Goal: Information Seeking & Learning: Learn about a topic

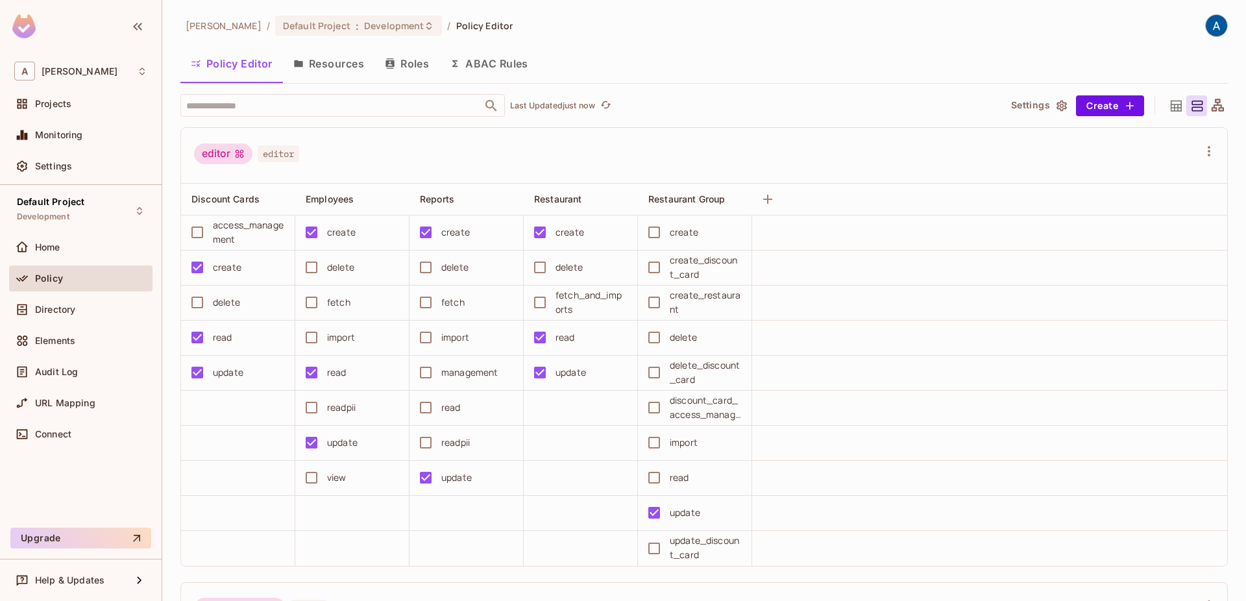
click at [336, 73] on button "Resources" at bounding box center [329, 63] width 92 height 32
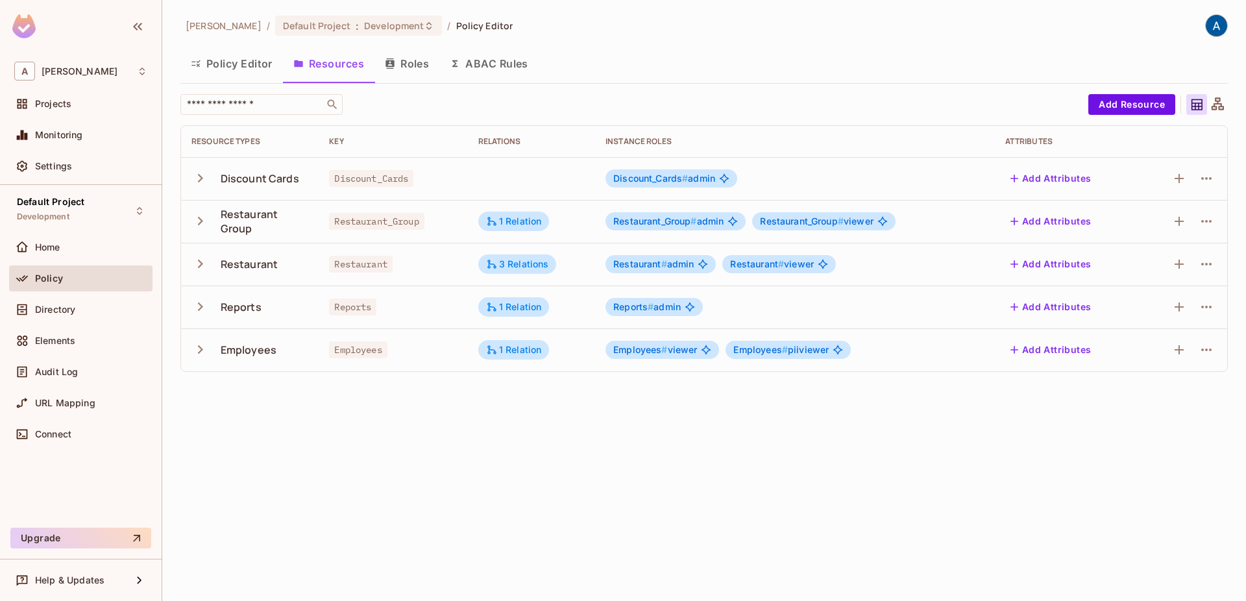
drag, startPoint x: 336, startPoint y: 433, endPoint x: 337, endPoint y: 351, distance: 81.8
click at [337, 434] on div "[PERSON_NAME] / Default Project : Development / Policy Editor Policy Editor Res…" at bounding box center [704, 300] width 1084 height 601
click at [528, 222] on div "1 Relation" at bounding box center [514, 221] width 56 height 12
click at [86, 315] on div "Directory" at bounding box center [80, 310] width 133 height 16
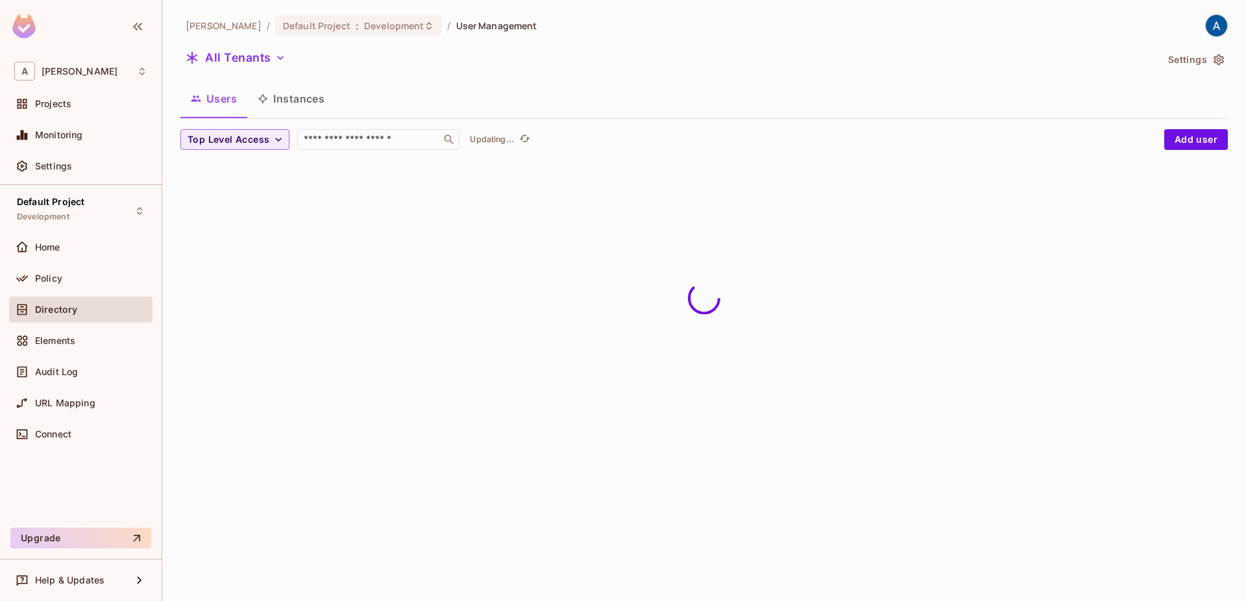
click at [305, 103] on button "Instances" at bounding box center [291, 98] width 88 height 32
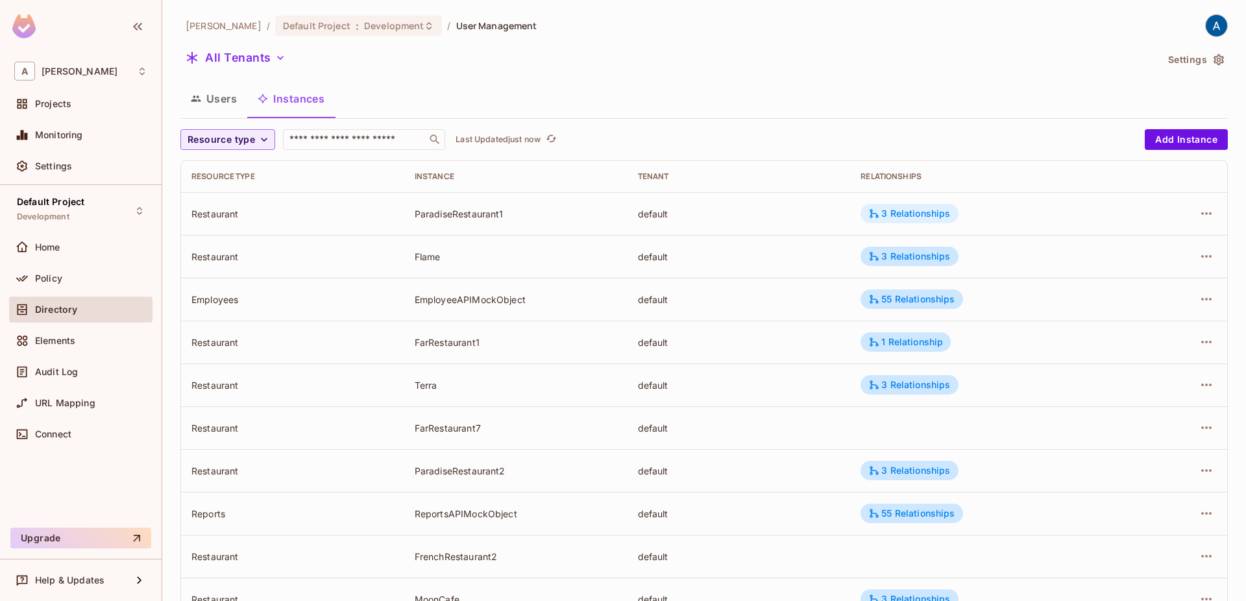
click at [918, 205] on div "3 Relationships" at bounding box center [909, 213] width 97 height 19
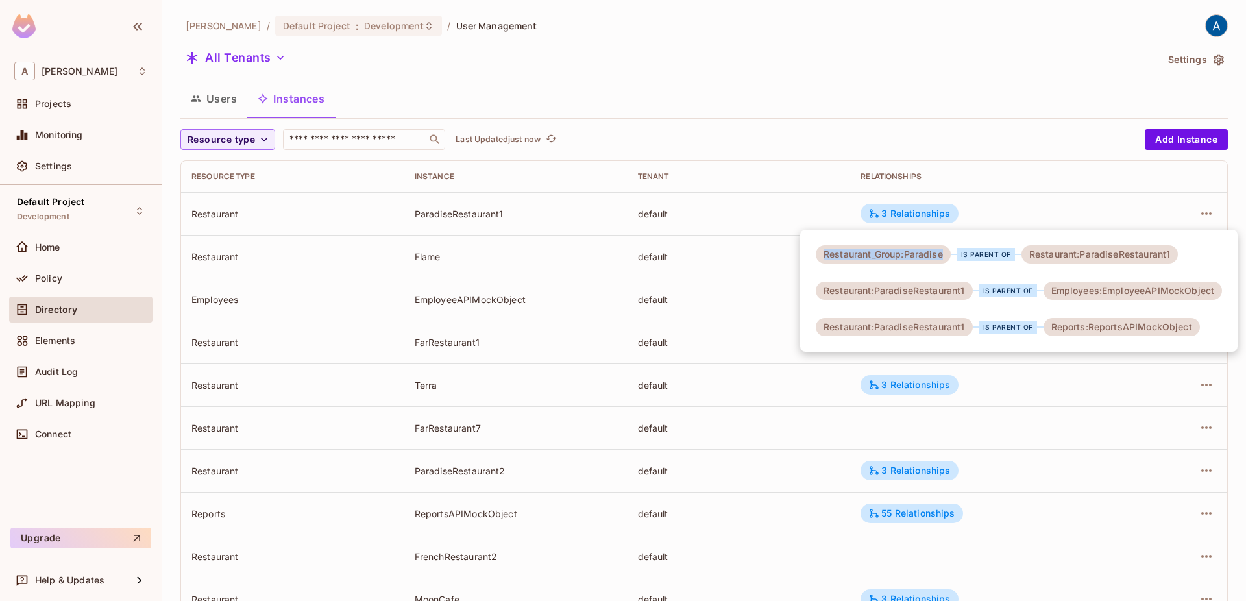
drag, startPoint x: 823, startPoint y: 252, endPoint x: 953, endPoint y: 256, distance: 129.9
click at [953, 256] on div "Restaurant_Group:Paradise is parent of Restaurant:ParadiseRestaurant1" at bounding box center [997, 254] width 362 height 18
drag, startPoint x: 829, startPoint y: 291, endPoint x: 922, endPoint y: 290, distance: 92.8
click at [922, 290] on div "Restaurant:ParadiseRestaurant1" at bounding box center [894, 291] width 157 height 18
drag, startPoint x: 1046, startPoint y: 290, endPoint x: 1170, endPoint y: 286, distance: 124.1
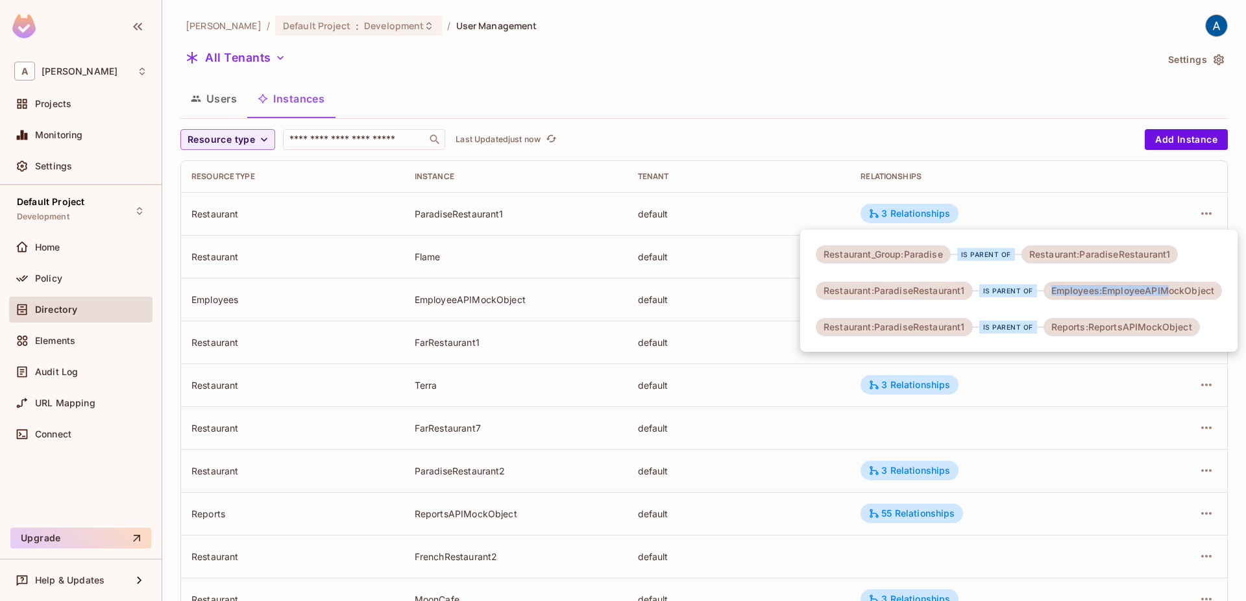
click at [1170, 286] on div "Employees:EmployeeAPIMockObject" at bounding box center [1133, 291] width 179 height 18
drag, startPoint x: 1052, startPoint y: 330, endPoint x: 1181, endPoint y: 328, distance: 128.5
click at [1181, 328] on div "Reports:ReportsAPIMockObject" at bounding box center [1122, 327] width 156 height 18
click at [1040, 208] on div at bounding box center [623, 300] width 1246 height 601
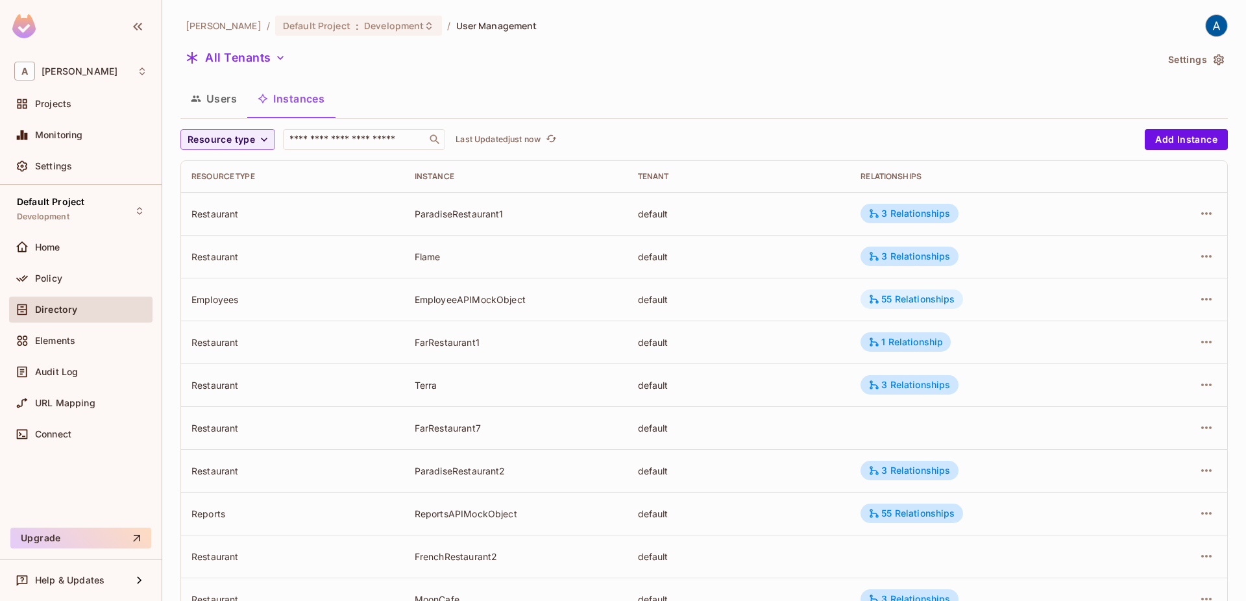
click at [890, 308] on div "55 Relationships" at bounding box center [912, 298] width 102 height 19
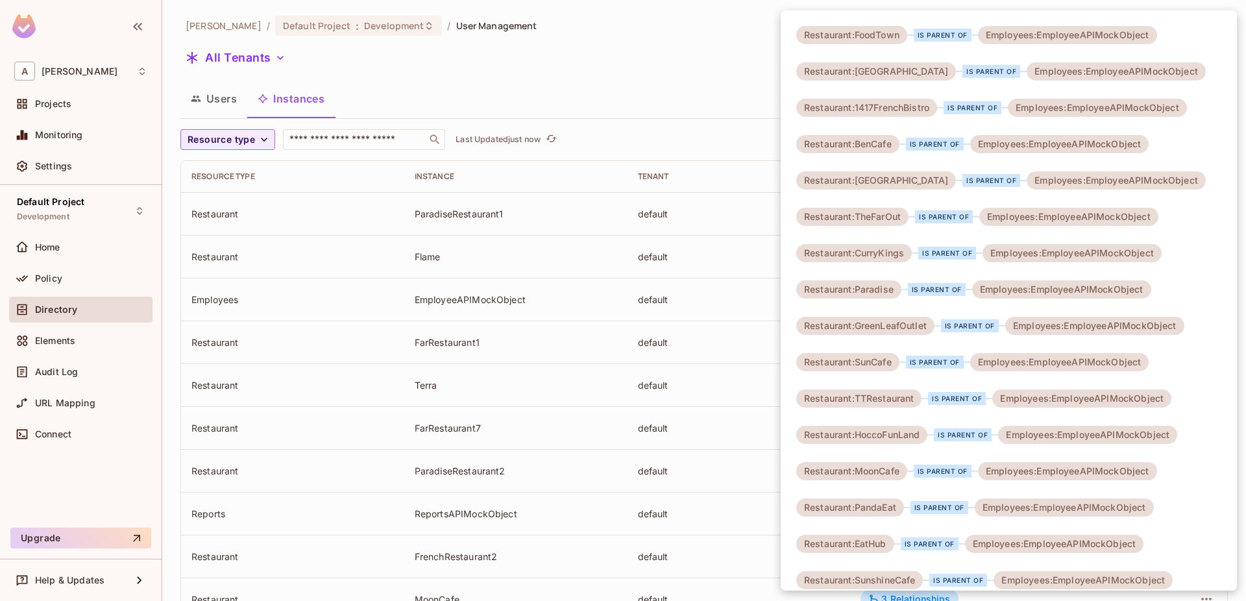
click at [687, 128] on div at bounding box center [623, 300] width 1246 height 601
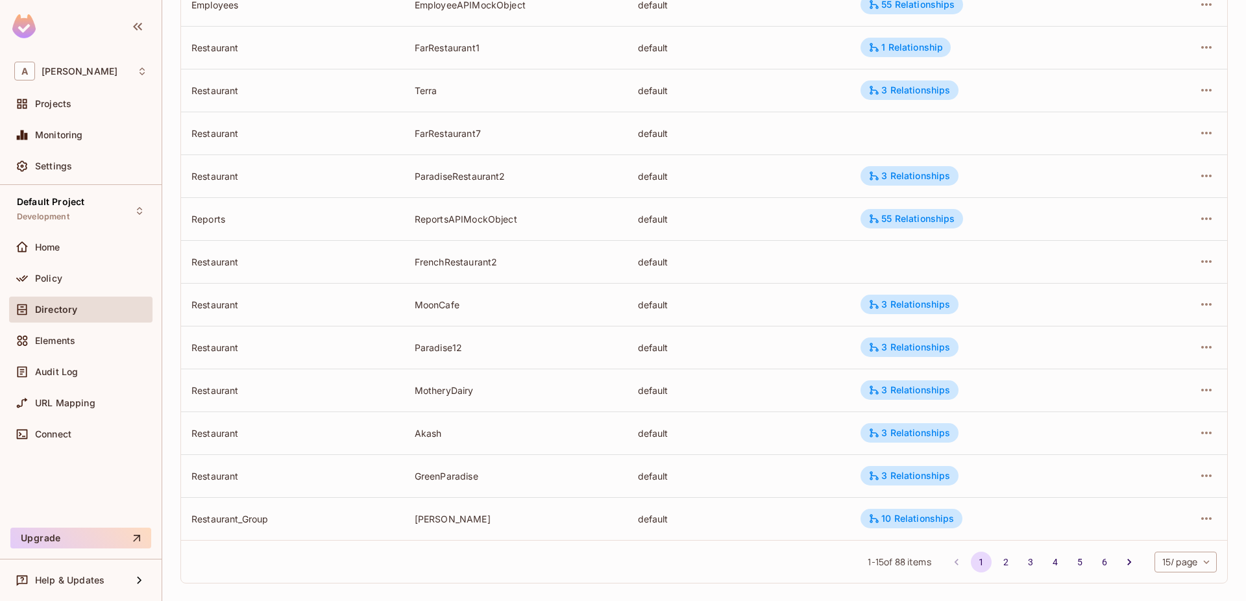
scroll to position [296, 0]
drag, startPoint x: 389, startPoint y: 226, endPoint x: 525, endPoint y: 227, distance: 135.7
click at [525, 227] on tr "Reports ReportsAPIMockObject default 55 Relationships" at bounding box center [704, 217] width 1046 height 43
click at [937, 221] on div "55 Relationships" at bounding box center [911, 218] width 86 height 12
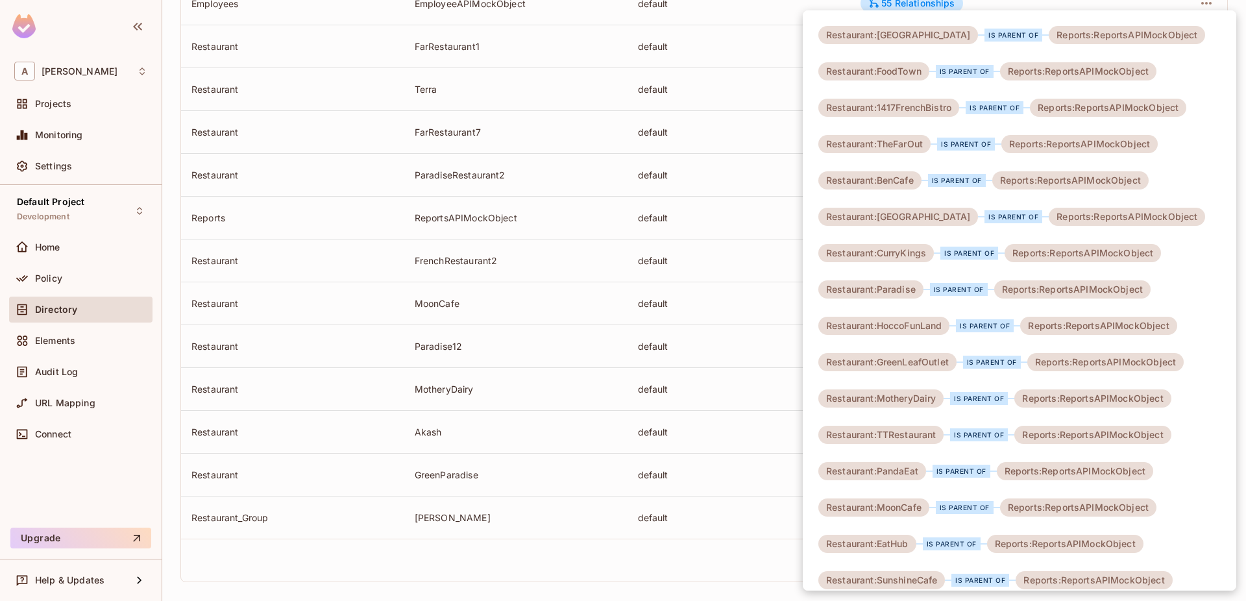
click at [695, 308] on div at bounding box center [623, 300] width 1246 height 601
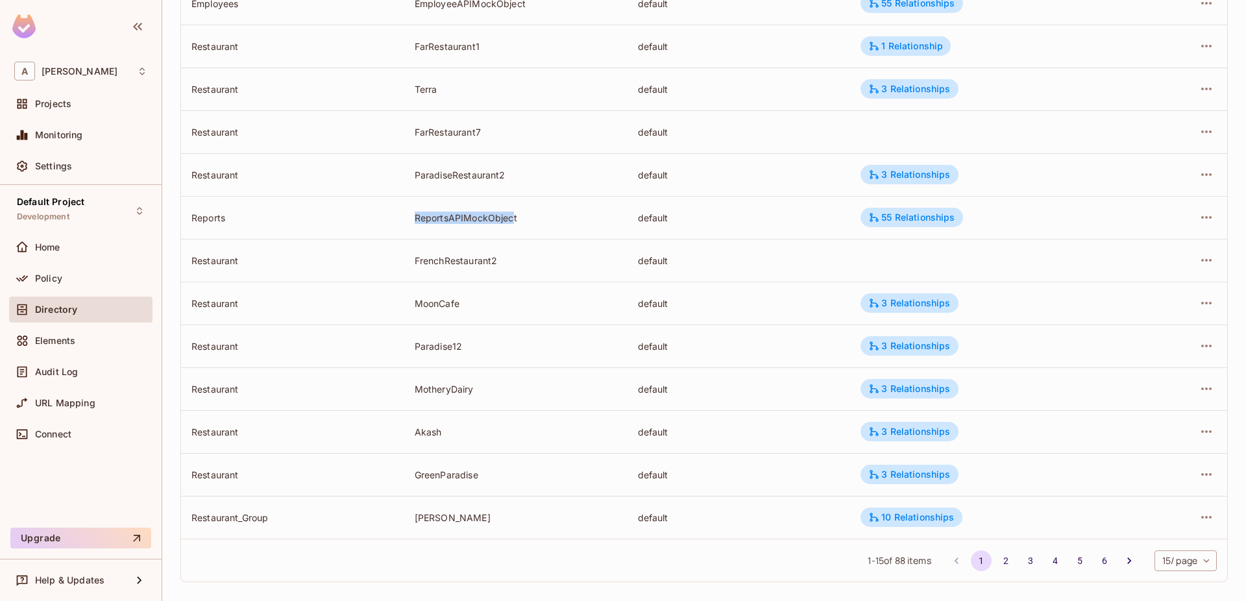
drag, startPoint x: 247, startPoint y: 214, endPoint x: 526, endPoint y: 215, distance: 278.5
click at [394, 215] on div "Reports" at bounding box center [292, 218] width 203 height 12
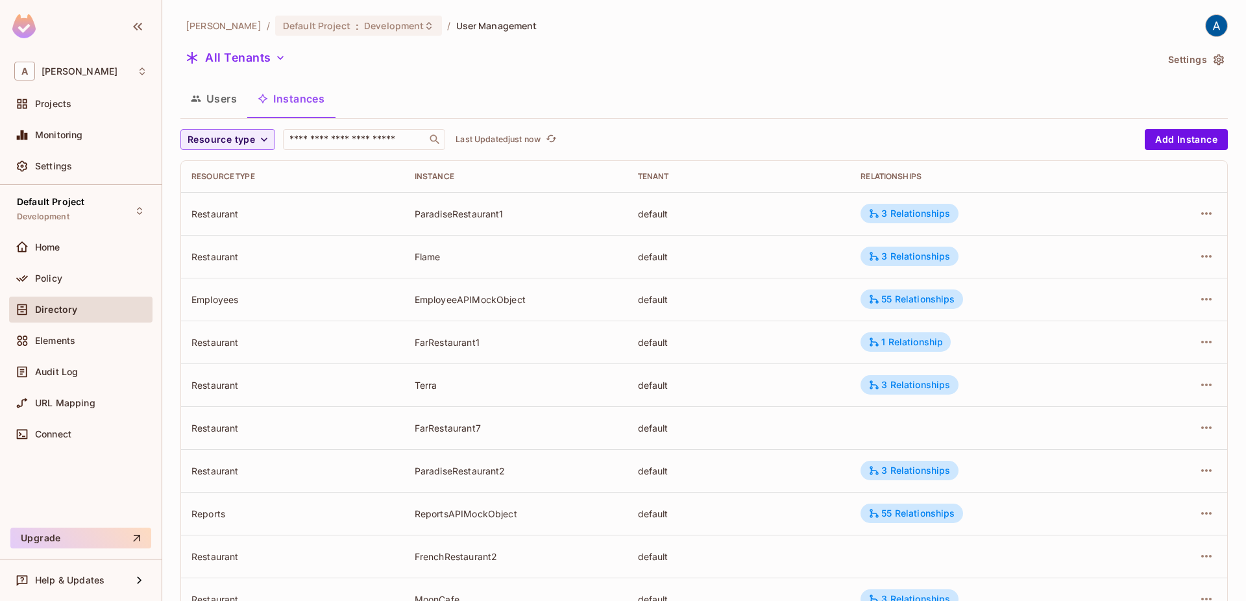
click at [542, 206] on td "ParadiseRestaurant1" at bounding box center [515, 213] width 223 height 43
